Goal: Information Seeking & Learning: Find specific fact

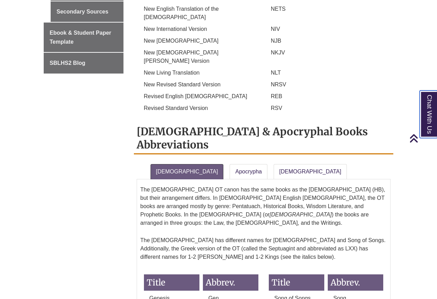
scroll to position [521, 0]
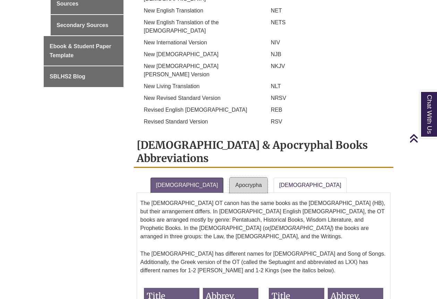
click at [230, 178] on link "Apocrypha" at bounding box center [249, 185] width 38 height 15
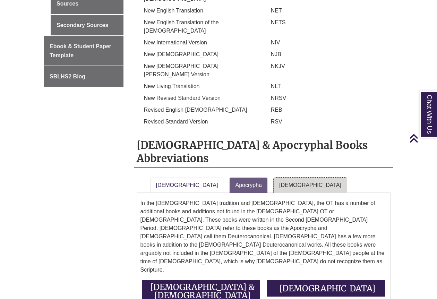
click at [274, 178] on link "[DEMOGRAPHIC_DATA]" at bounding box center [310, 185] width 73 height 15
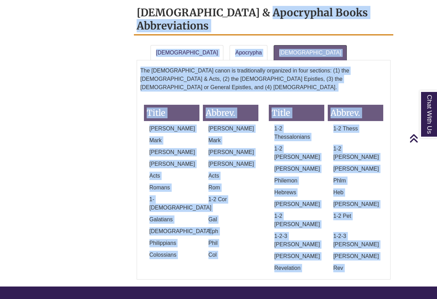
scroll to position [678, 0]
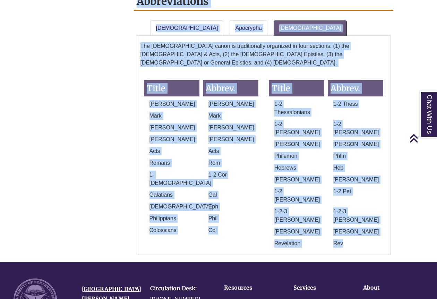
drag, startPoint x: 137, startPoint y: 96, endPoint x: 352, endPoint y: 91, distance: 214.9
click at [352, 91] on div "[DEMOGRAPHIC_DATA] & Apocryphal Books Abbreviations [DEMOGRAPHIC_DATA] Apocryph…" at bounding box center [264, 117] width 260 height 276
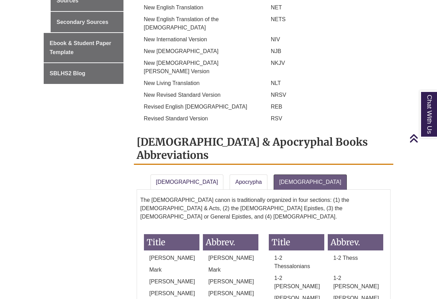
scroll to position [528, 0]
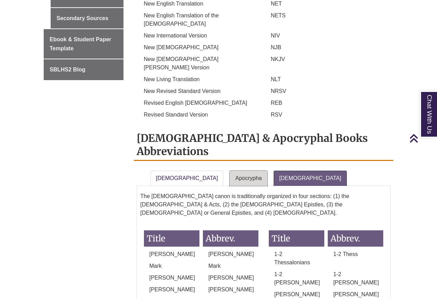
click at [230, 171] on link "Apocrypha" at bounding box center [249, 178] width 38 height 15
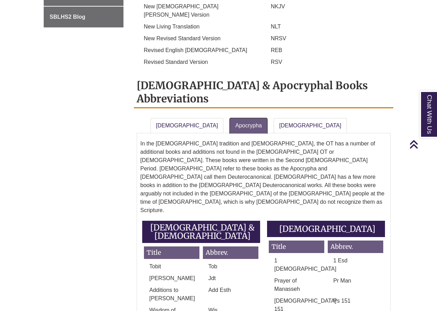
scroll to position [574, 0]
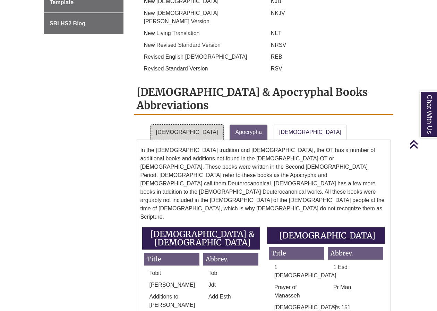
click at [183, 125] on link "[DEMOGRAPHIC_DATA]" at bounding box center [187, 132] width 73 height 15
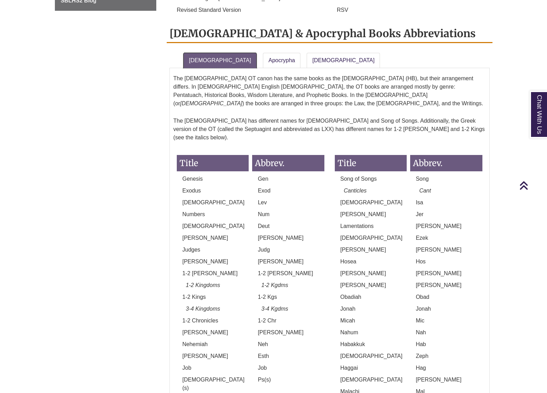
scroll to position [559, 0]
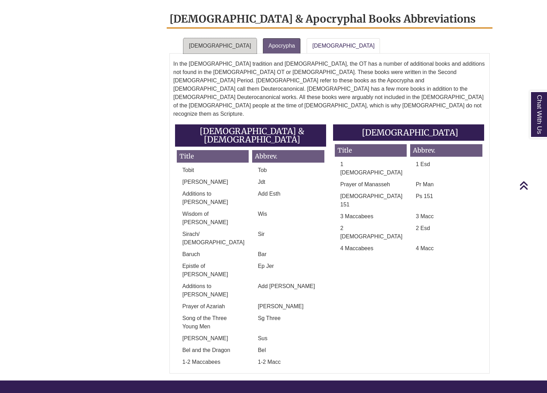
click at [210, 38] on link "[DEMOGRAPHIC_DATA]" at bounding box center [219, 45] width 73 height 15
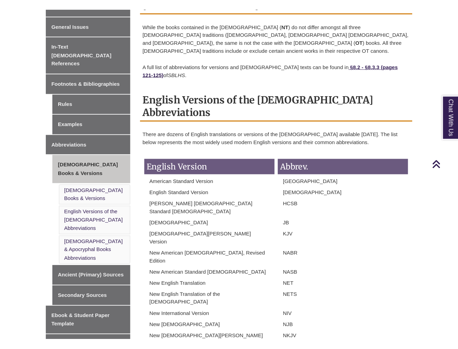
scroll to position [196, 0]
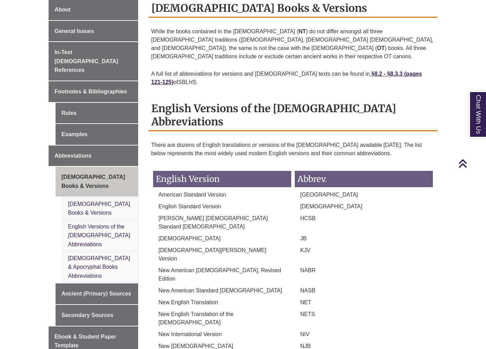
click at [259, 56] on div "While the books contained in the [DEMOGRAPHIC_DATA] ( NT ) do not differ amongs…" at bounding box center [293, 59] width 284 height 68
drag, startPoint x: 373, startPoint y: 91, endPoint x: 302, endPoint y: 90, distance: 71.1
click at [302, 100] on h2 "English Versions of the [DEMOGRAPHIC_DATA] Abbreviations" at bounding box center [293, 116] width 289 height 32
copy h2 "Abbreviations"
